Goal: Information Seeking & Learning: Learn about a topic

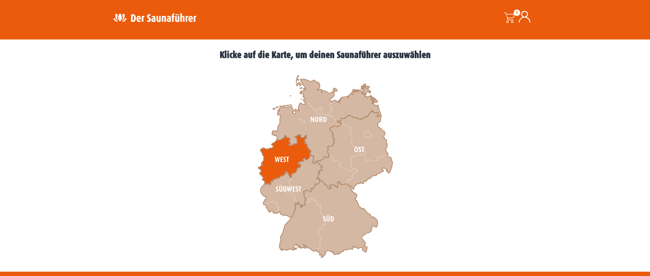
click at [279, 162] on icon at bounding box center [284, 160] width 53 height 50
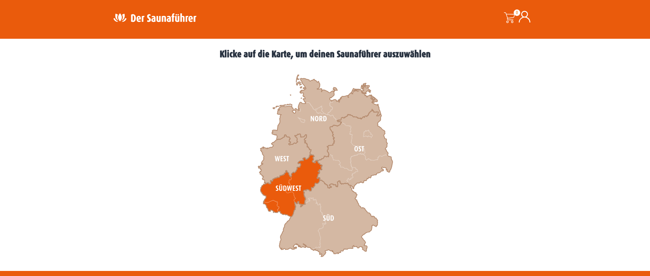
click at [300, 191] on icon at bounding box center [291, 186] width 62 height 62
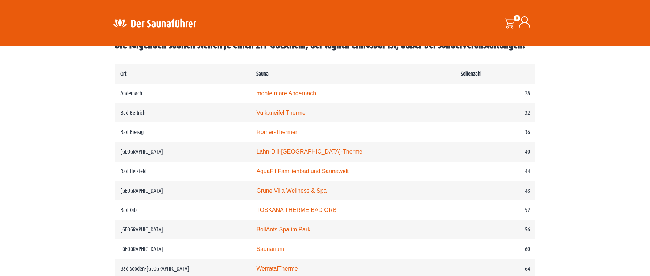
scroll to position [376, 0]
